Goal: Check status: Check status

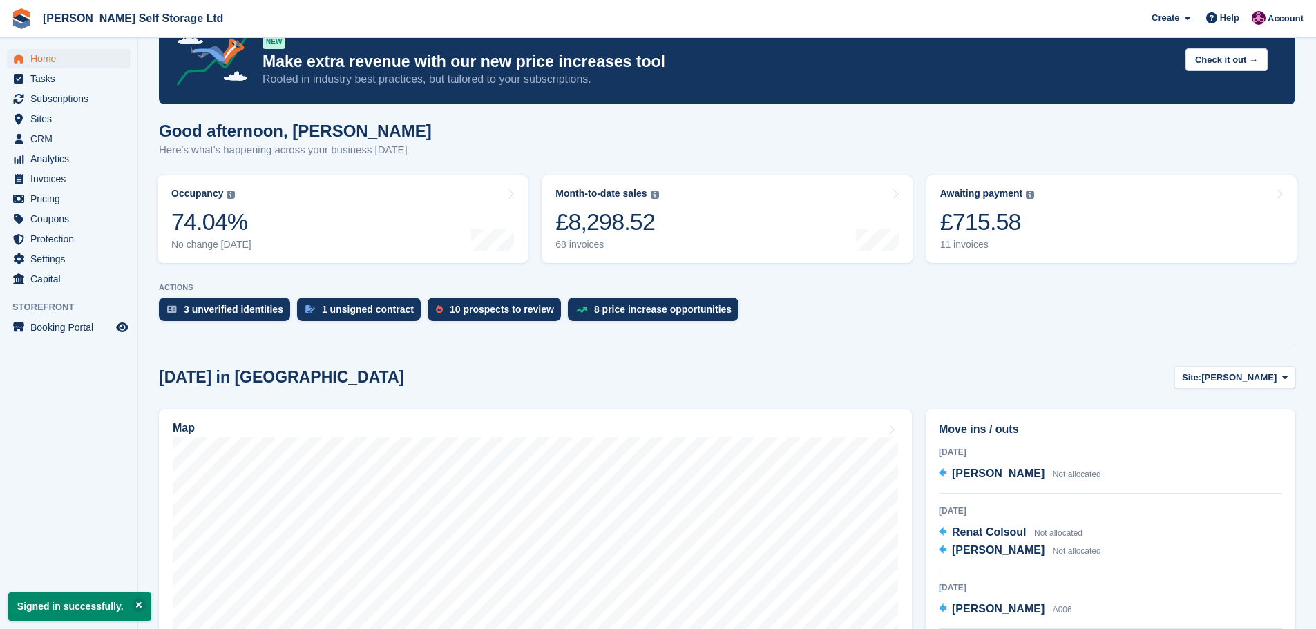
scroll to position [138, 0]
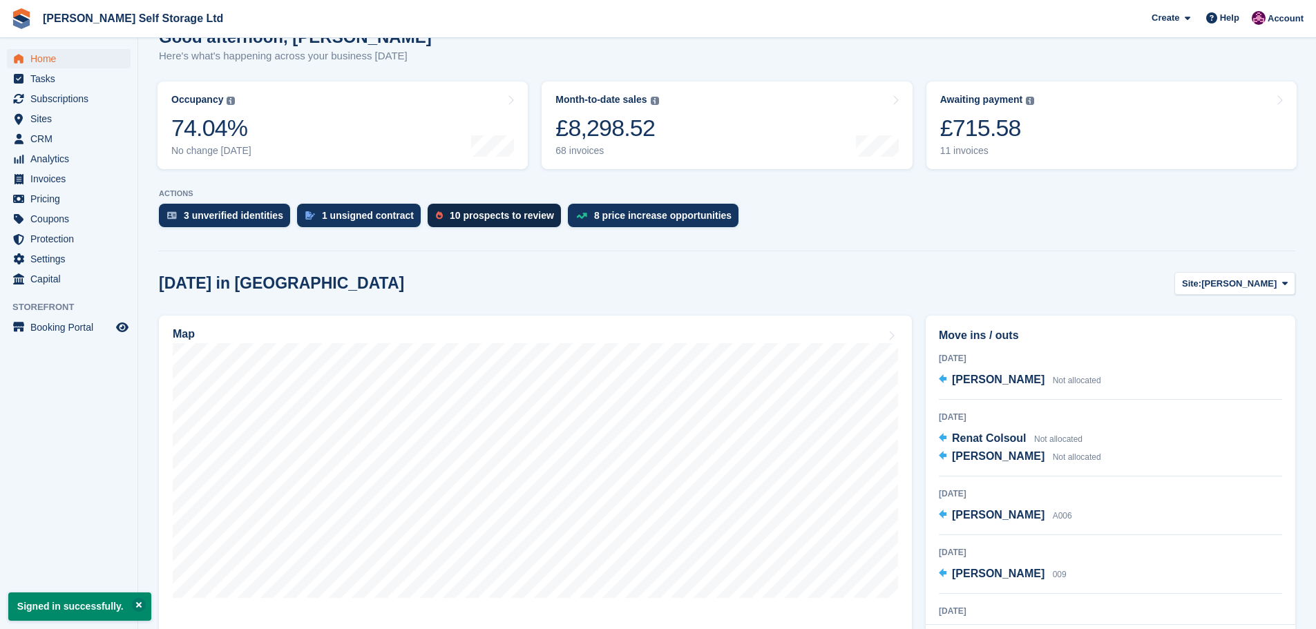
click at [477, 218] on div "10 prospects to review" at bounding box center [502, 215] width 104 height 11
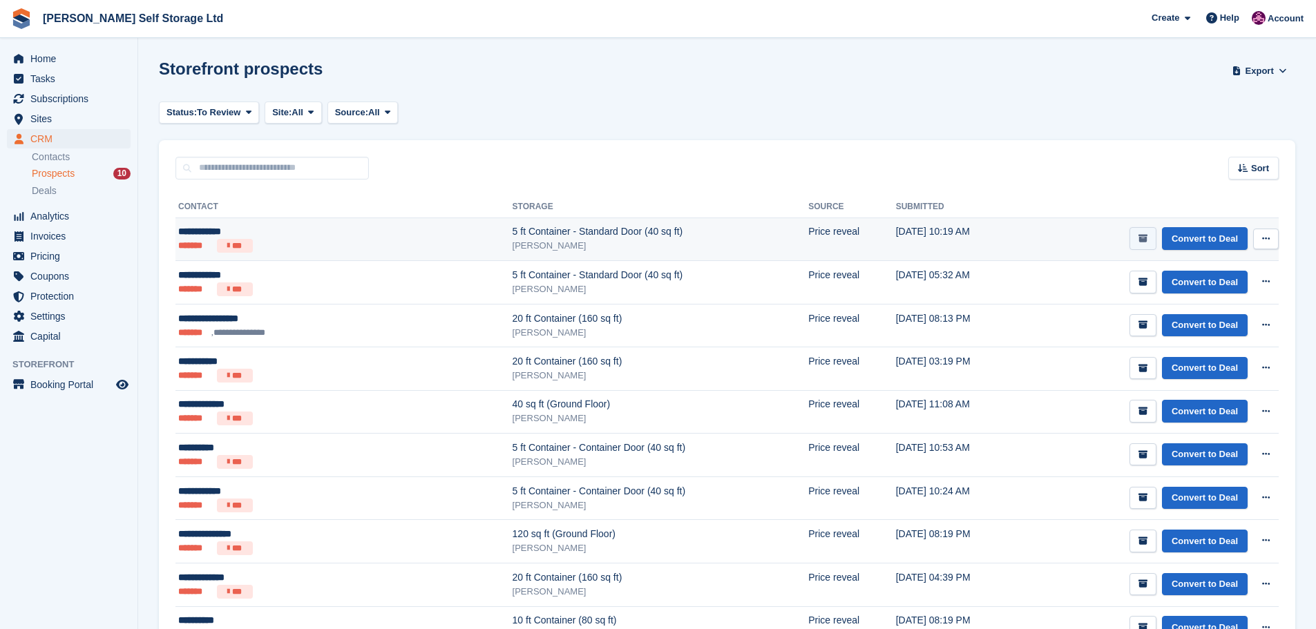
click at [1147, 236] on icon "submit" at bounding box center [1142, 238] width 9 height 9
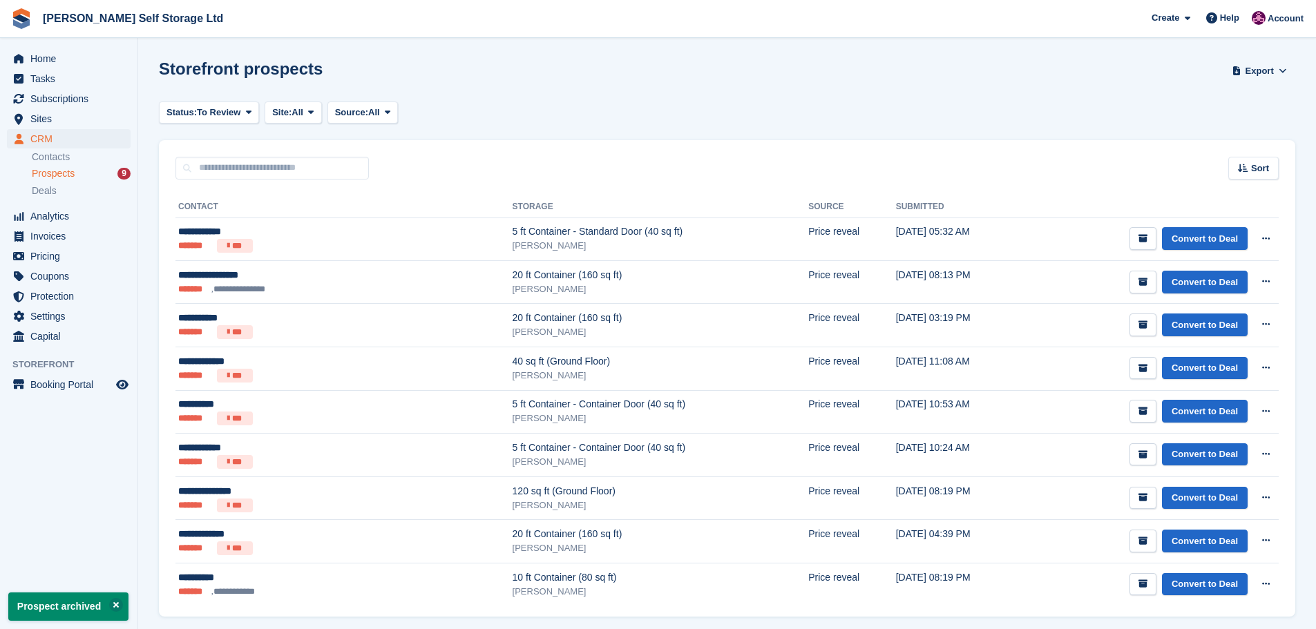
click at [1147, 236] on icon "submit" at bounding box center [1142, 238] width 9 height 9
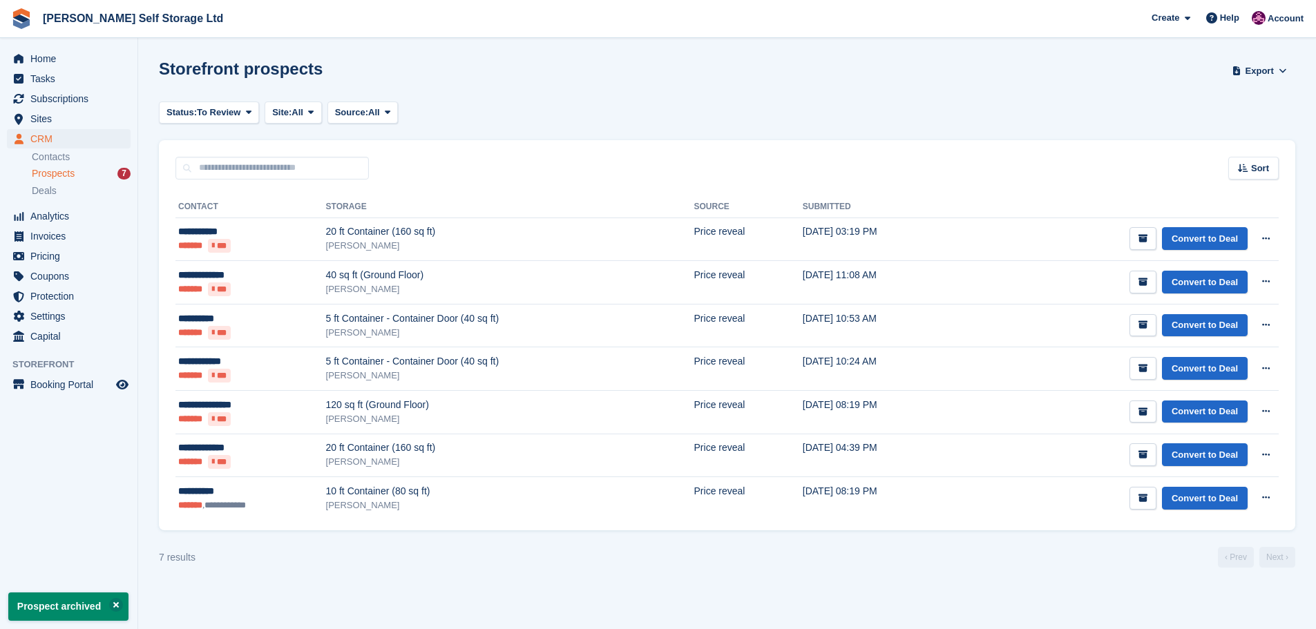
click at [1147, 236] on icon "submit" at bounding box center [1142, 238] width 9 height 9
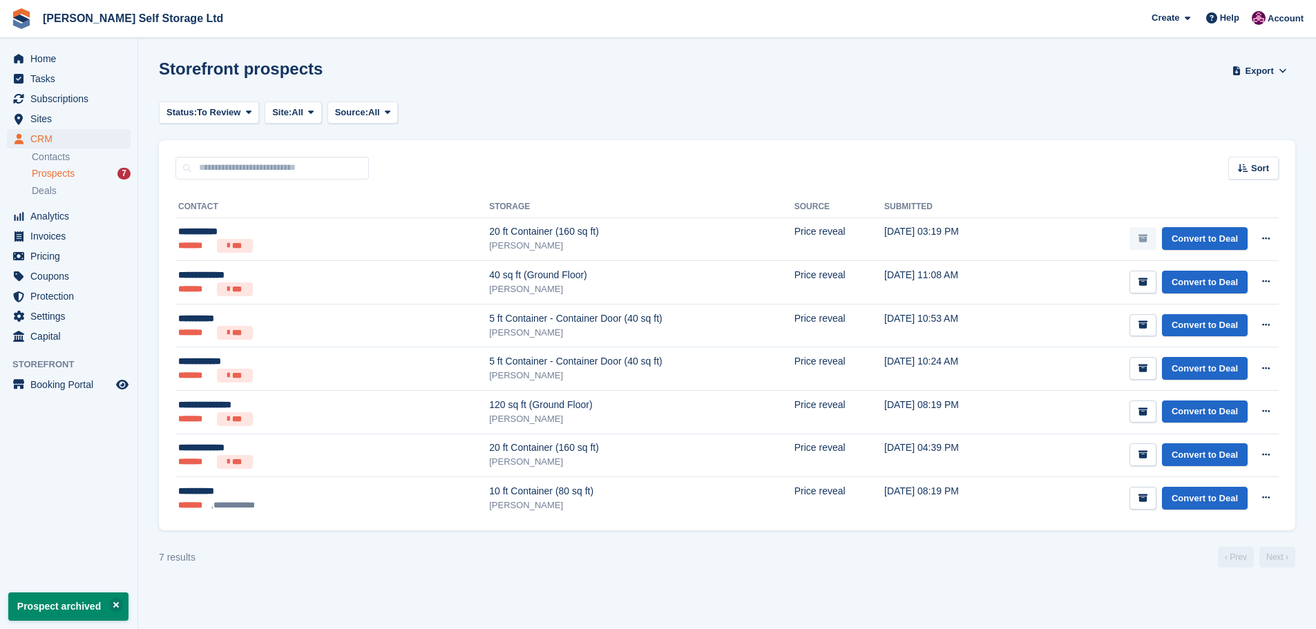
click at [1147, 236] on icon "submit" at bounding box center [1142, 238] width 9 height 9
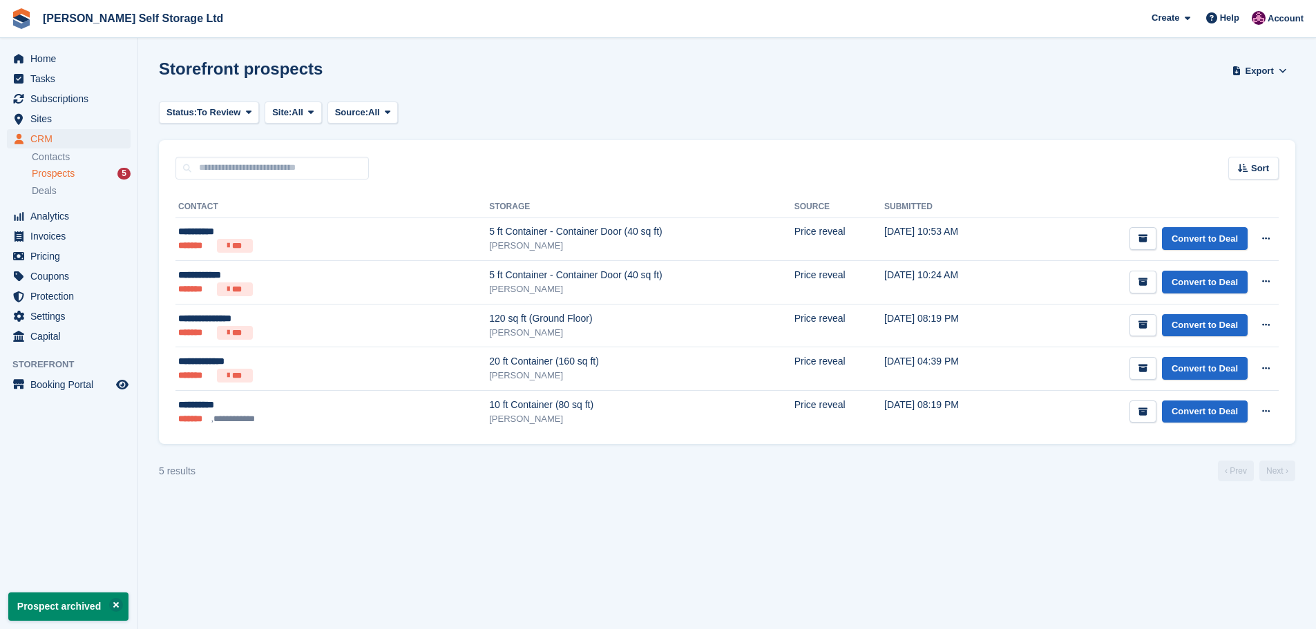
click at [1147, 236] on icon "submit" at bounding box center [1142, 238] width 9 height 9
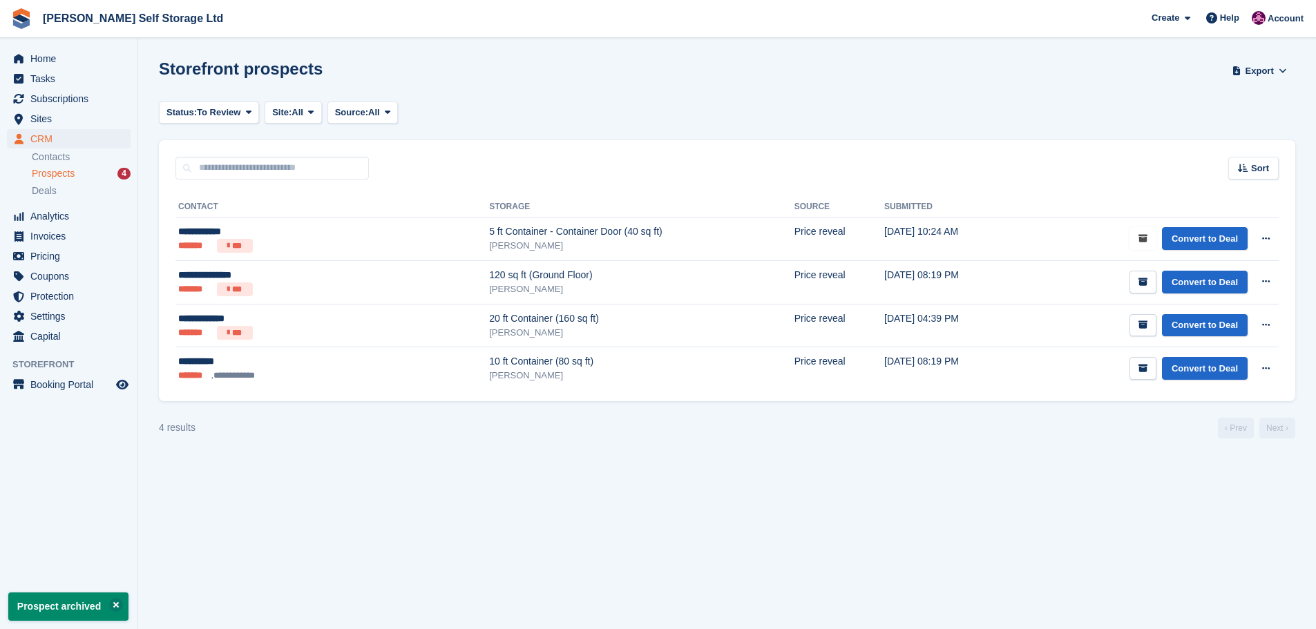
click at [1147, 236] on icon "submit" at bounding box center [1142, 238] width 9 height 9
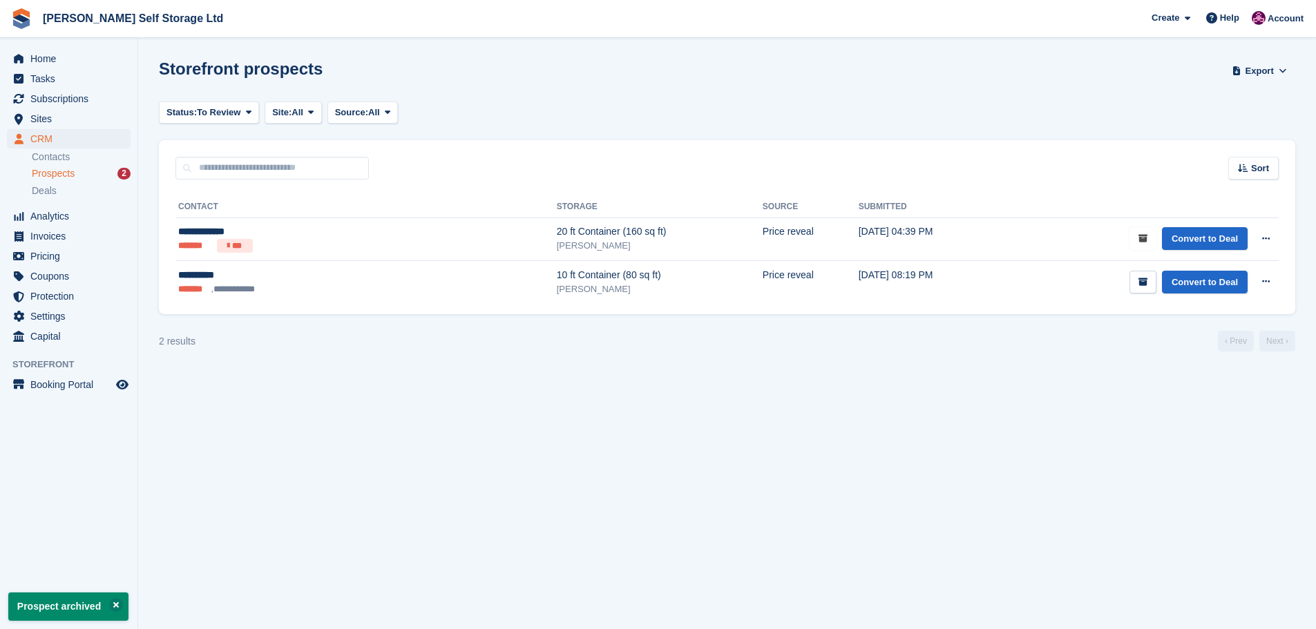
click at [1147, 236] on icon "submit" at bounding box center [1142, 238] width 9 height 9
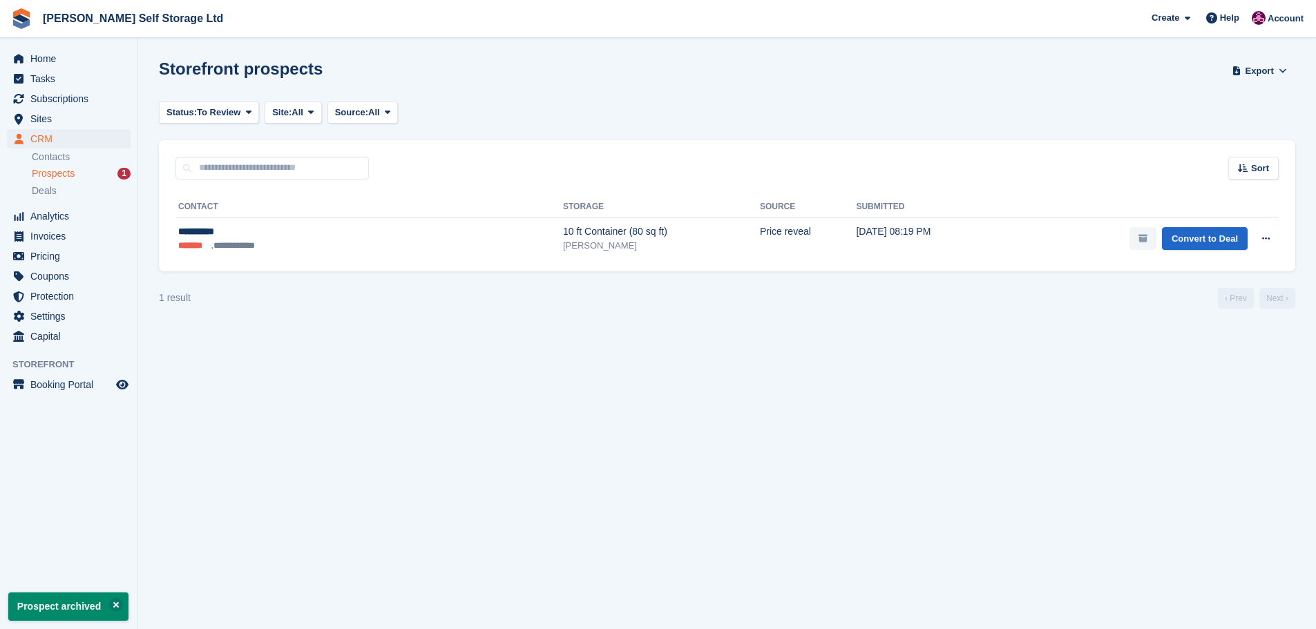
click at [1146, 235] on icon "submit" at bounding box center [1142, 238] width 9 height 9
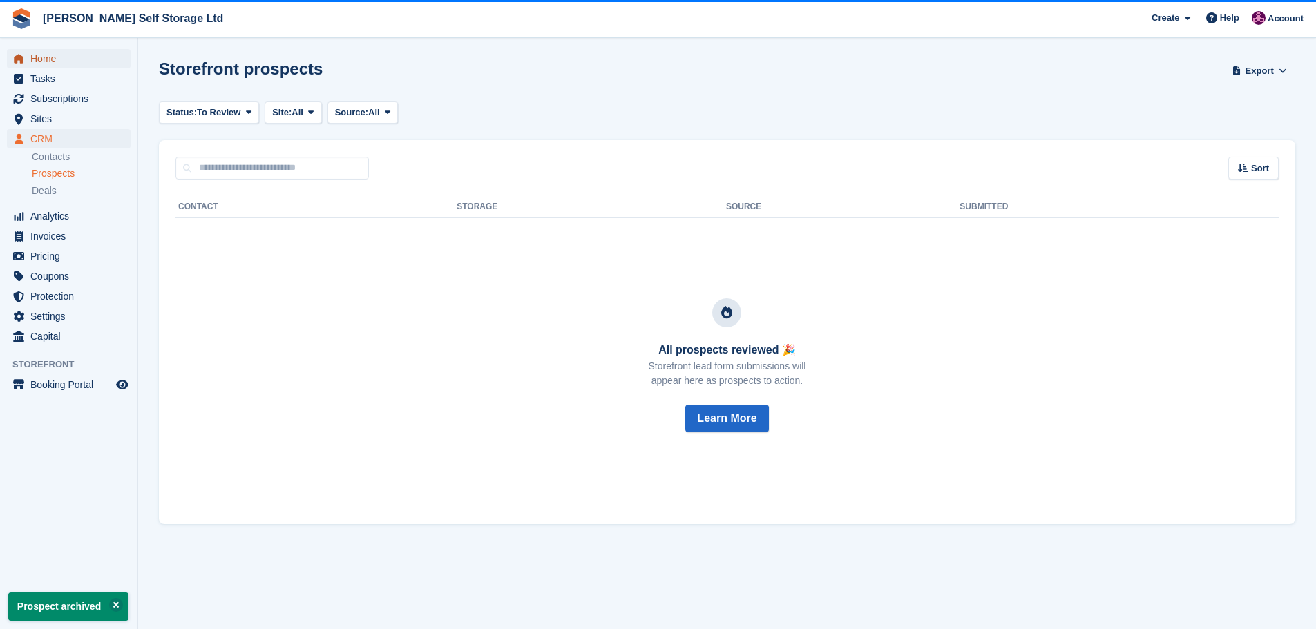
click at [35, 61] on span "Home" at bounding box center [71, 58] width 83 height 19
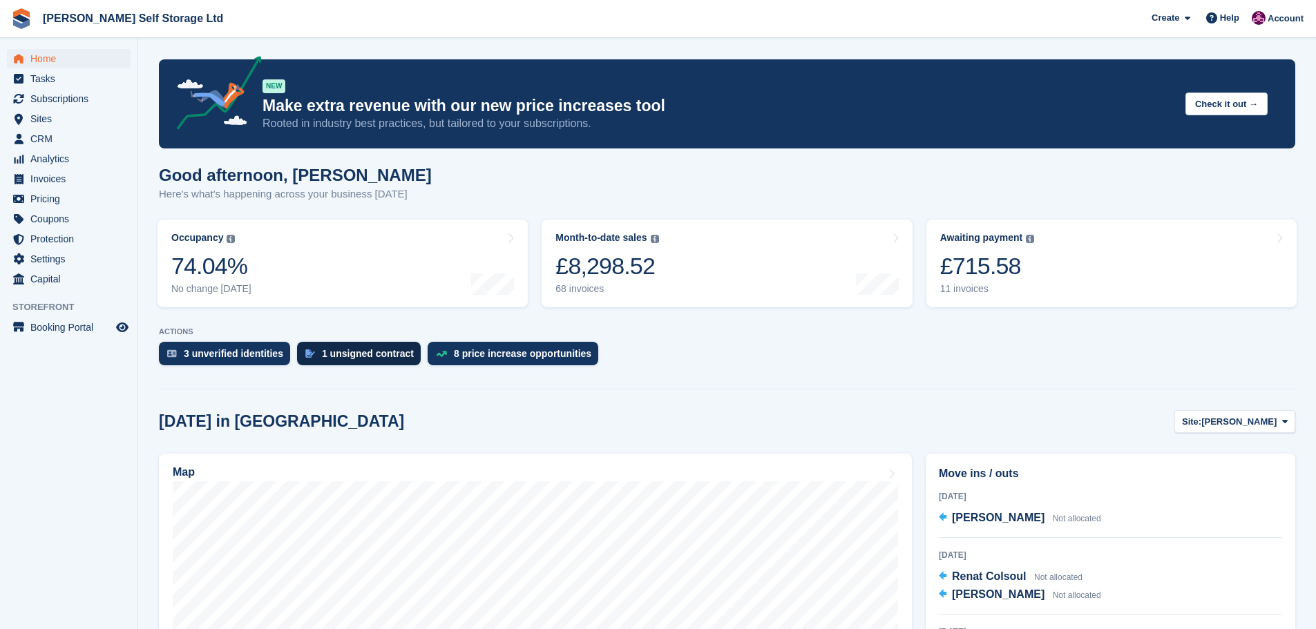
click at [371, 355] on div "1 unsigned contract" at bounding box center [368, 353] width 92 height 11
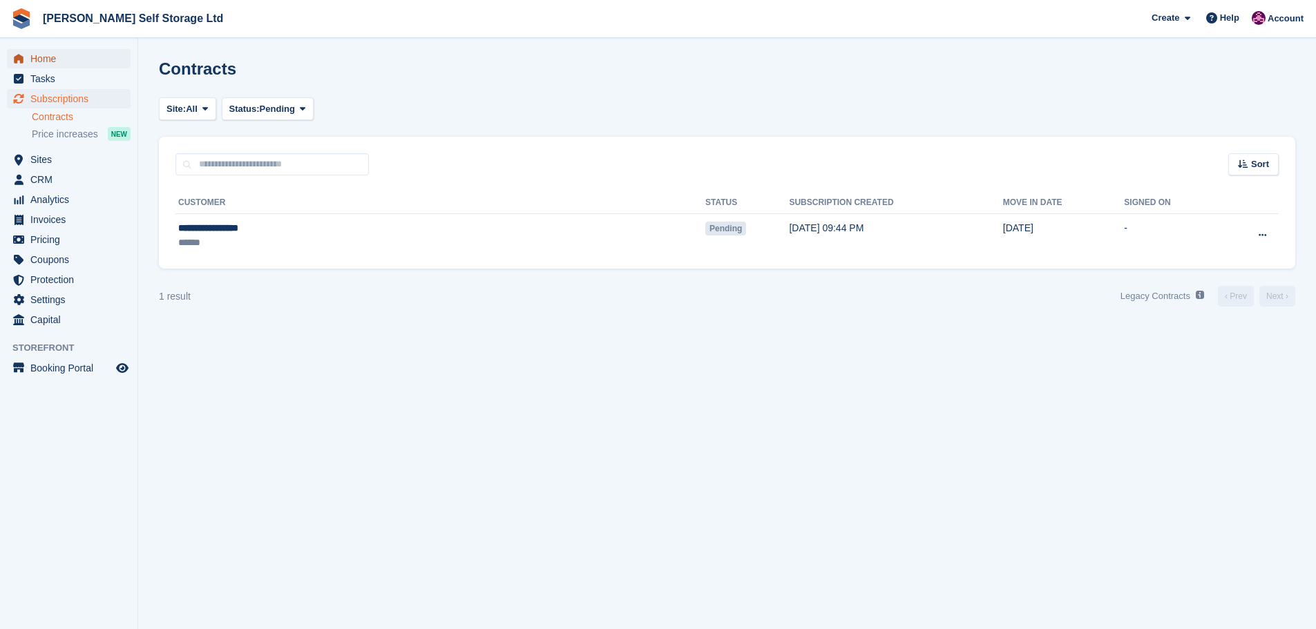
click at [22, 55] on icon "menu" at bounding box center [19, 59] width 10 height 10
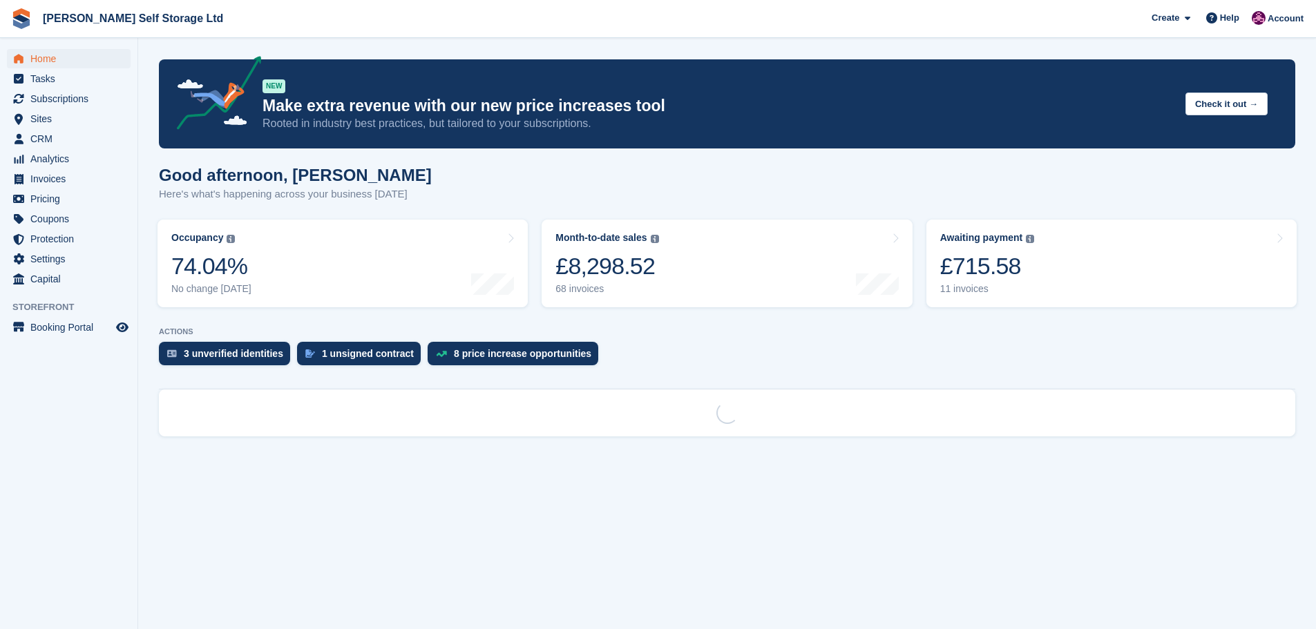
click at [210, 339] on div "ACTIONS 3 unverified identities 1 unsigned contract 8 price increase opportunit…" at bounding box center [727, 349] width 1136 height 45
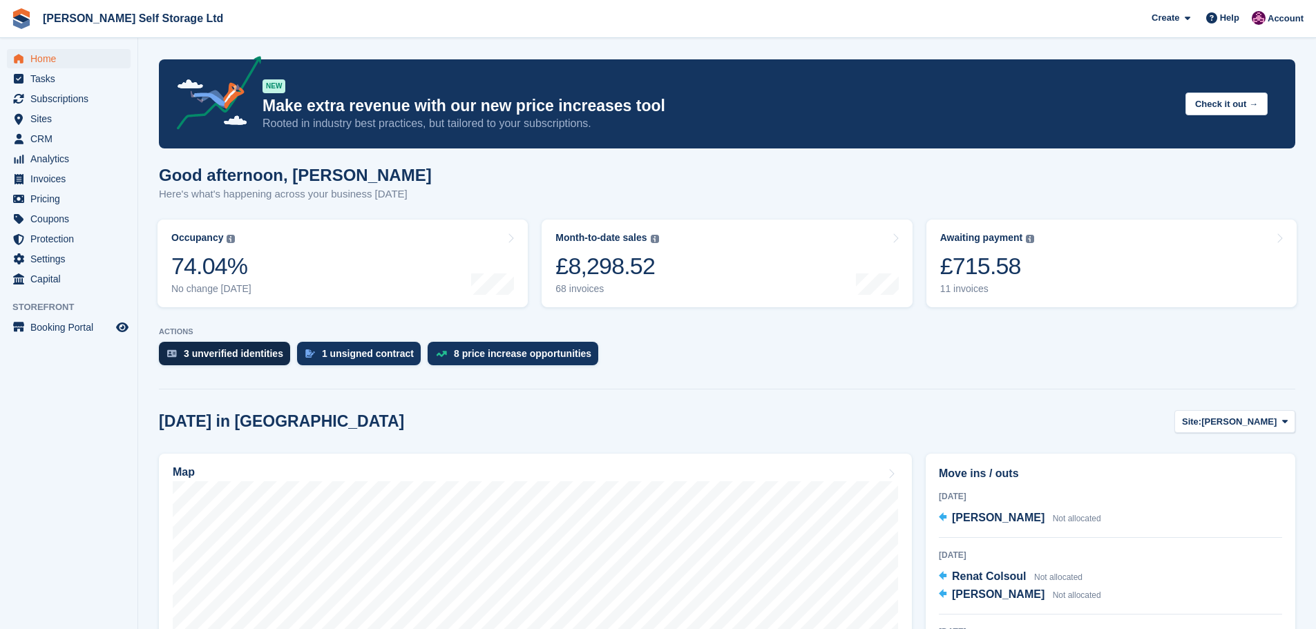
click at [210, 353] on div "3 unverified identities" at bounding box center [233, 353] width 99 height 11
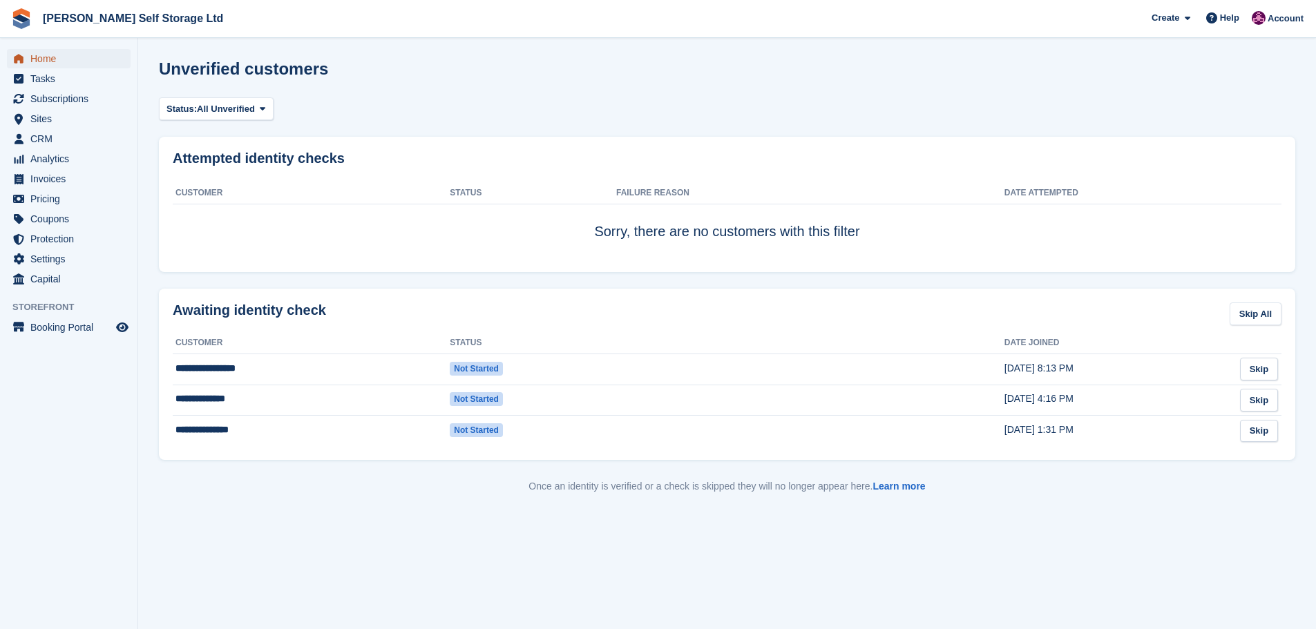
click at [44, 59] on span "Home" at bounding box center [71, 58] width 83 height 19
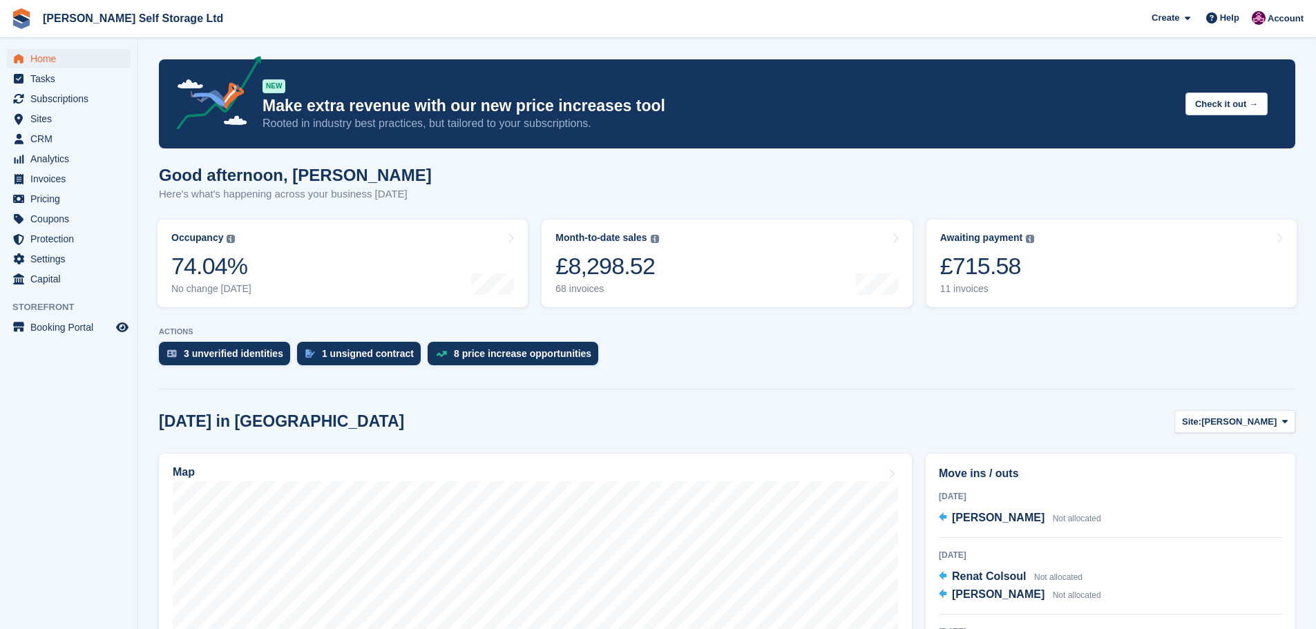
click at [18, 501] on aside "Home Tasks Subscriptions Subscriptions Subscriptions Contracts Price increases …" at bounding box center [68, 318] width 137 height 560
click at [976, 257] on div "£715.58" at bounding box center [987, 266] width 95 height 28
